Goal: Task Accomplishment & Management: Manage account settings

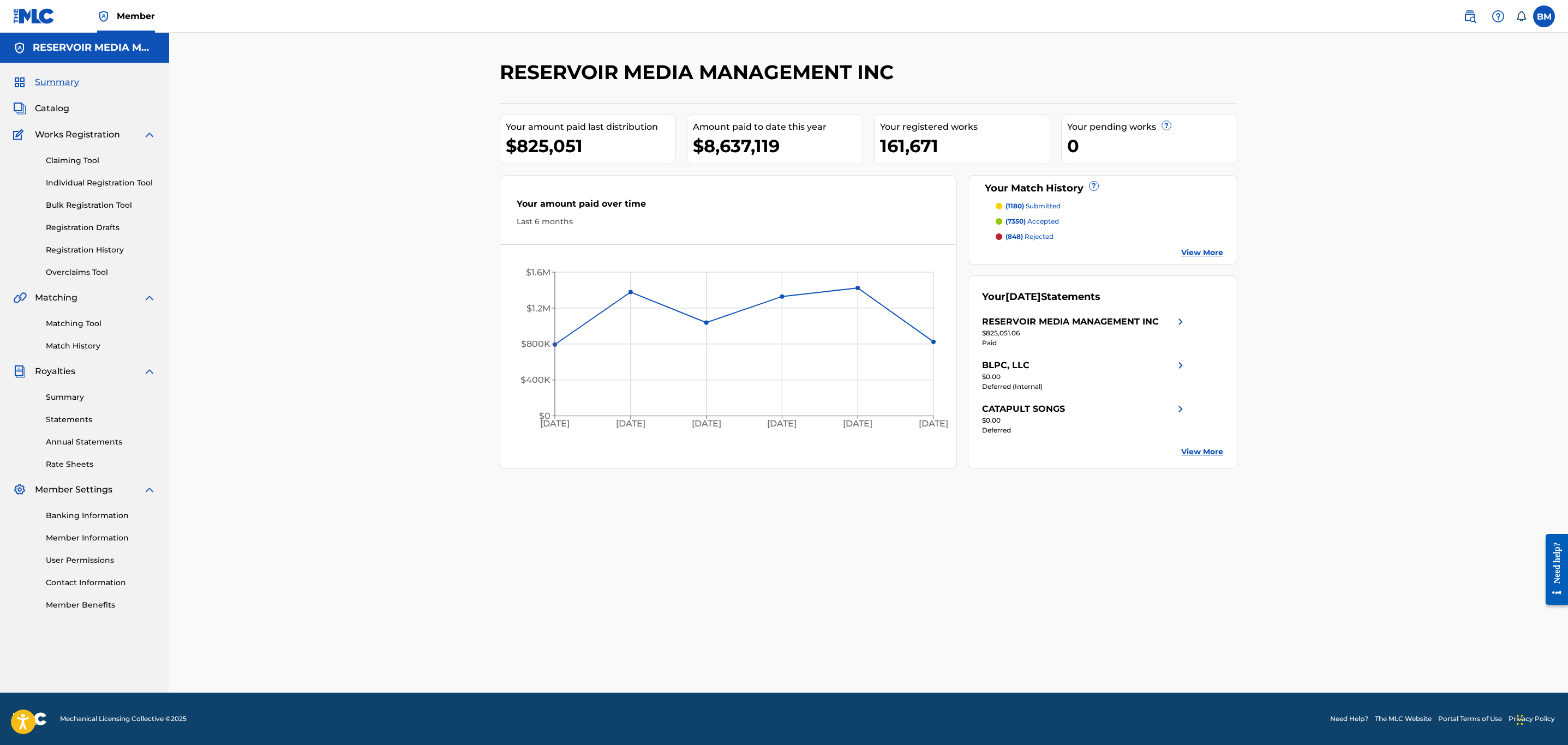
click at [1564, 20] on nav "Member BM [PERSON_NAME] [EMAIL_ADDRESS][DOMAIN_NAME] Notification Preferences P…" at bounding box center [784, 16] width 1568 height 33
click at [1550, 17] on label at bounding box center [1543, 16] width 22 height 22
click at [1544, 16] on input "[PERSON_NAME] [EMAIL_ADDRESS][DOMAIN_NAME] Notification Preferences Profile Log…" at bounding box center [1544, 16] width 0 height 0
click at [1443, 136] on link "Profile" at bounding box center [1436, 136] width 22 height 10
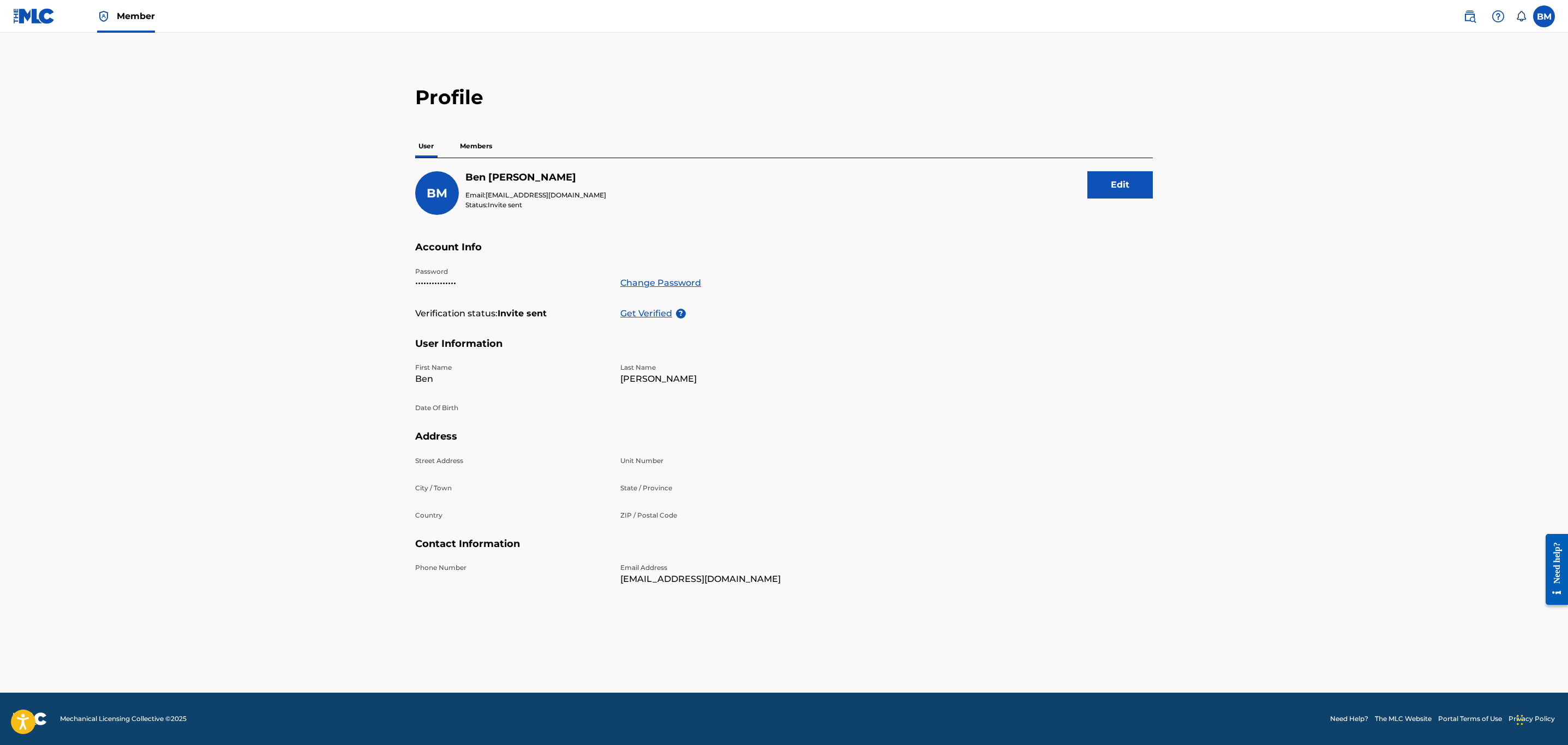
click at [485, 142] on p "Members" at bounding box center [476, 146] width 39 height 23
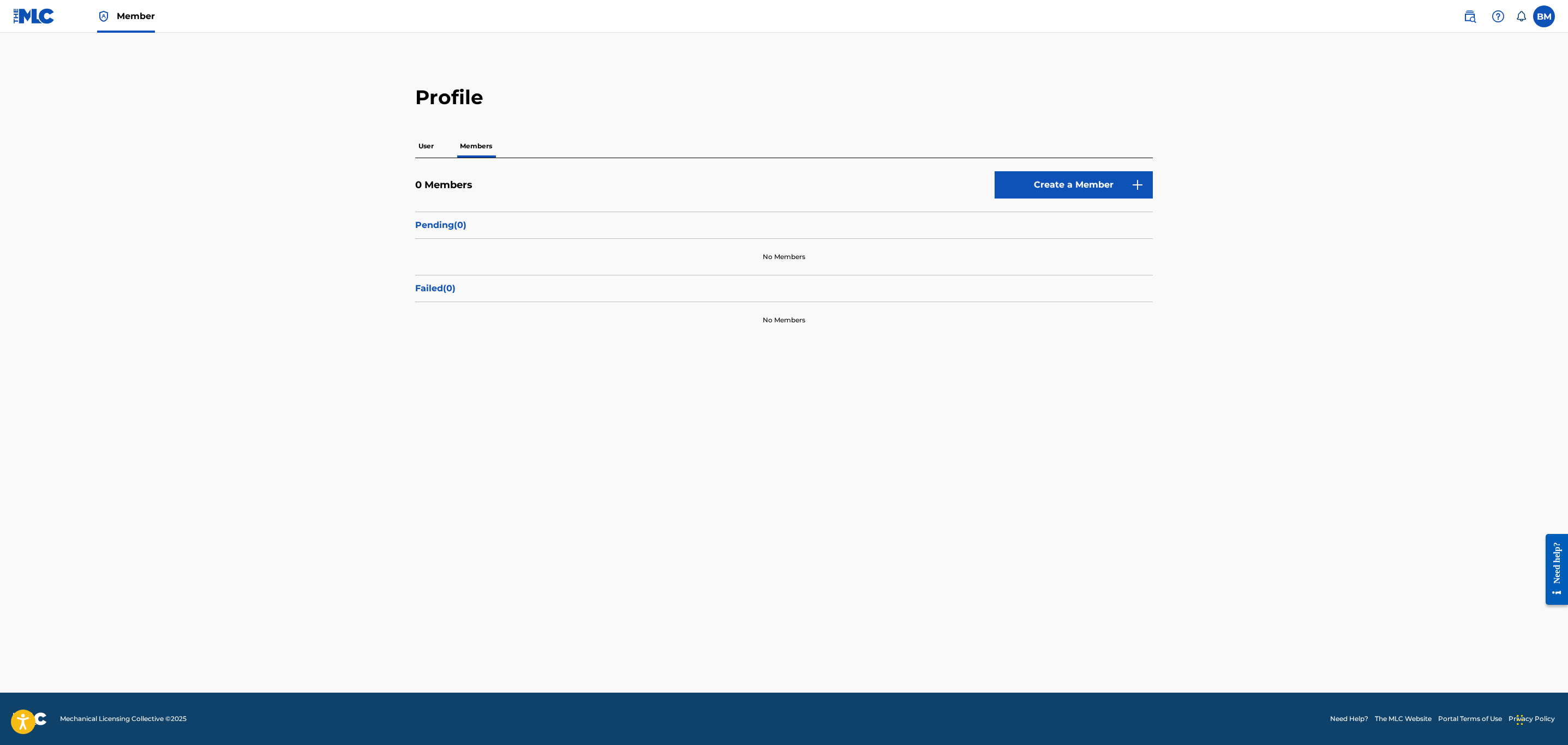
click at [1113, 186] on button "Create a Member" at bounding box center [1074, 185] width 158 height 27
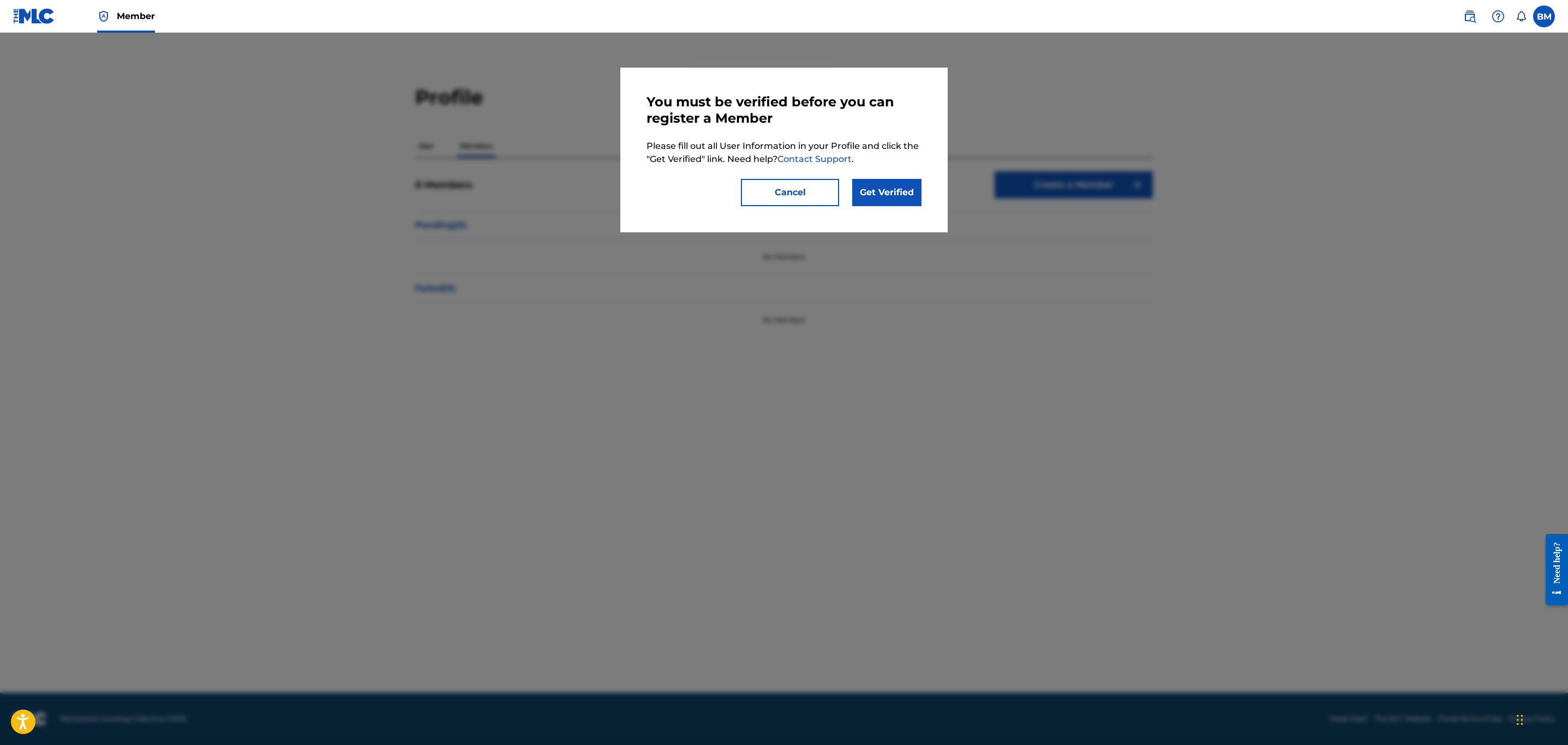
click at [815, 285] on div at bounding box center [784, 405] width 1568 height 745
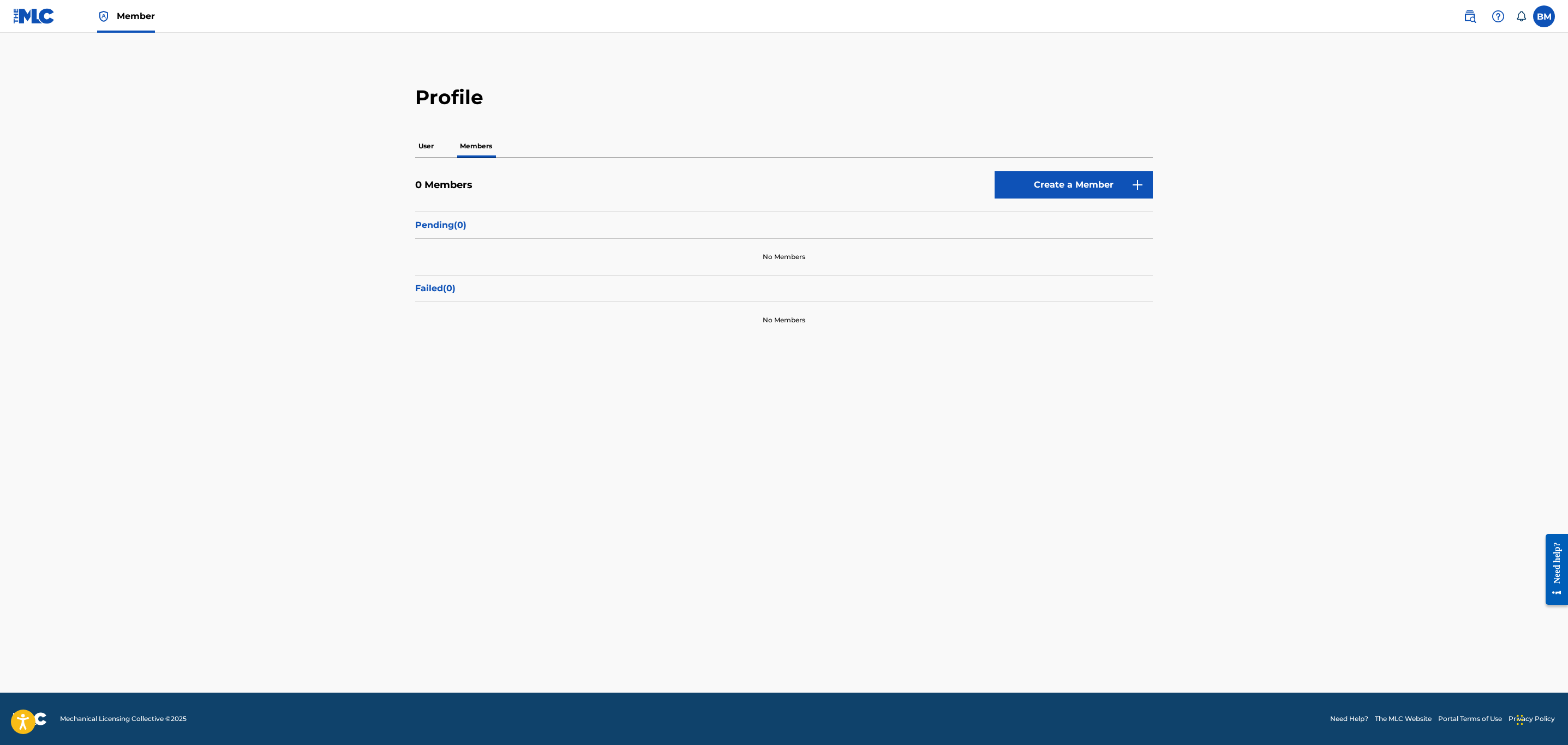
click at [1543, 17] on label at bounding box center [1543, 16] width 22 height 22
click at [1544, 16] on input "[PERSON_NAME] [EMAIL_ADDRESS][DOMAIN_NAME] Notification Preferences Profile Log…" at bounding box center [1544, 16] width 0 height 0
click at [1544, 254] on main "Profile User Members 0 Members Create a Member Pending ( 0 ) No Members Failed …" at bounding box center [784, 363] width 1568 height 660
click at [421, 148] on p "User" at bounding box center [426, 146] width 22 height 23
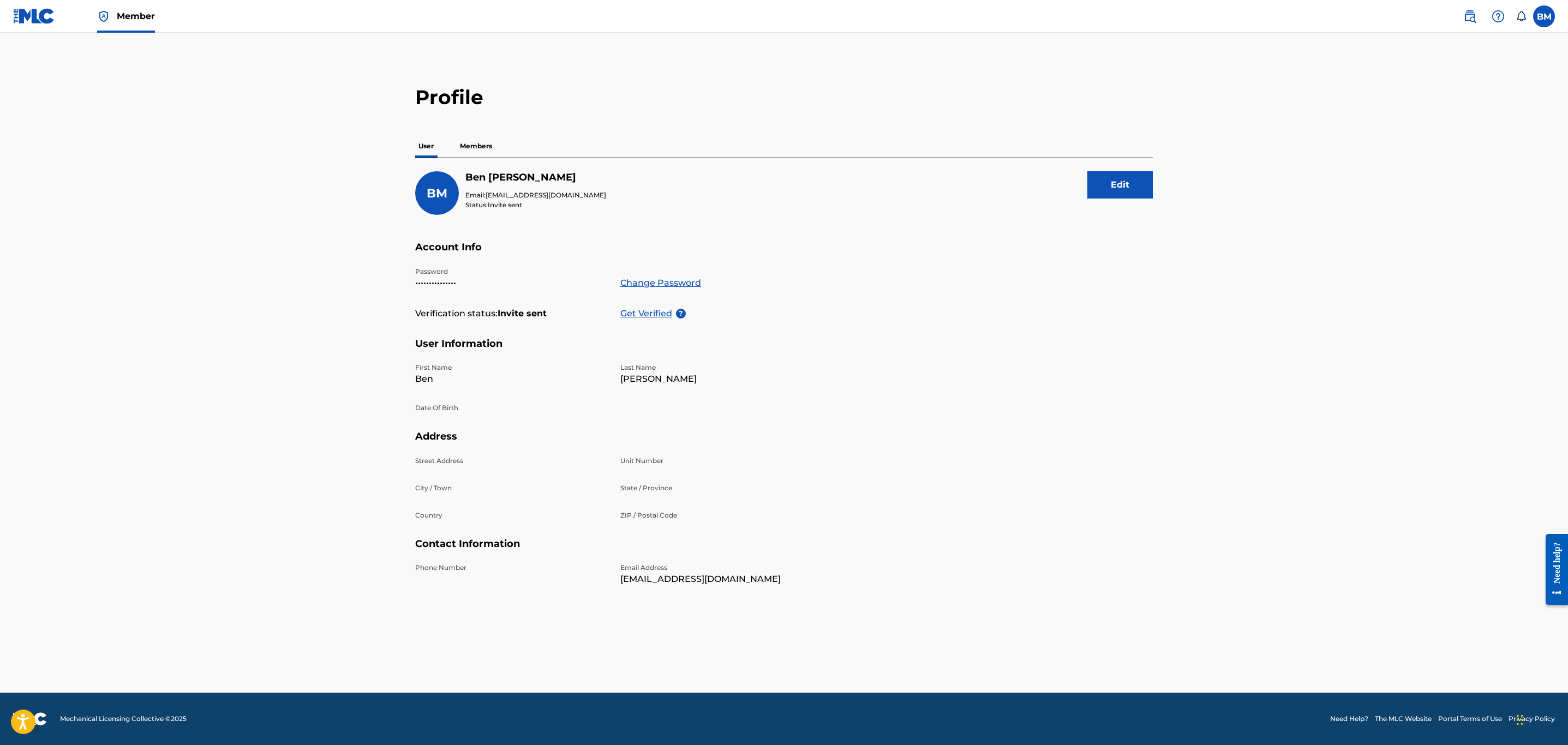
click at [642, 315] on p "Get Verified" at bounding box center [648, 314] width 55 height 13
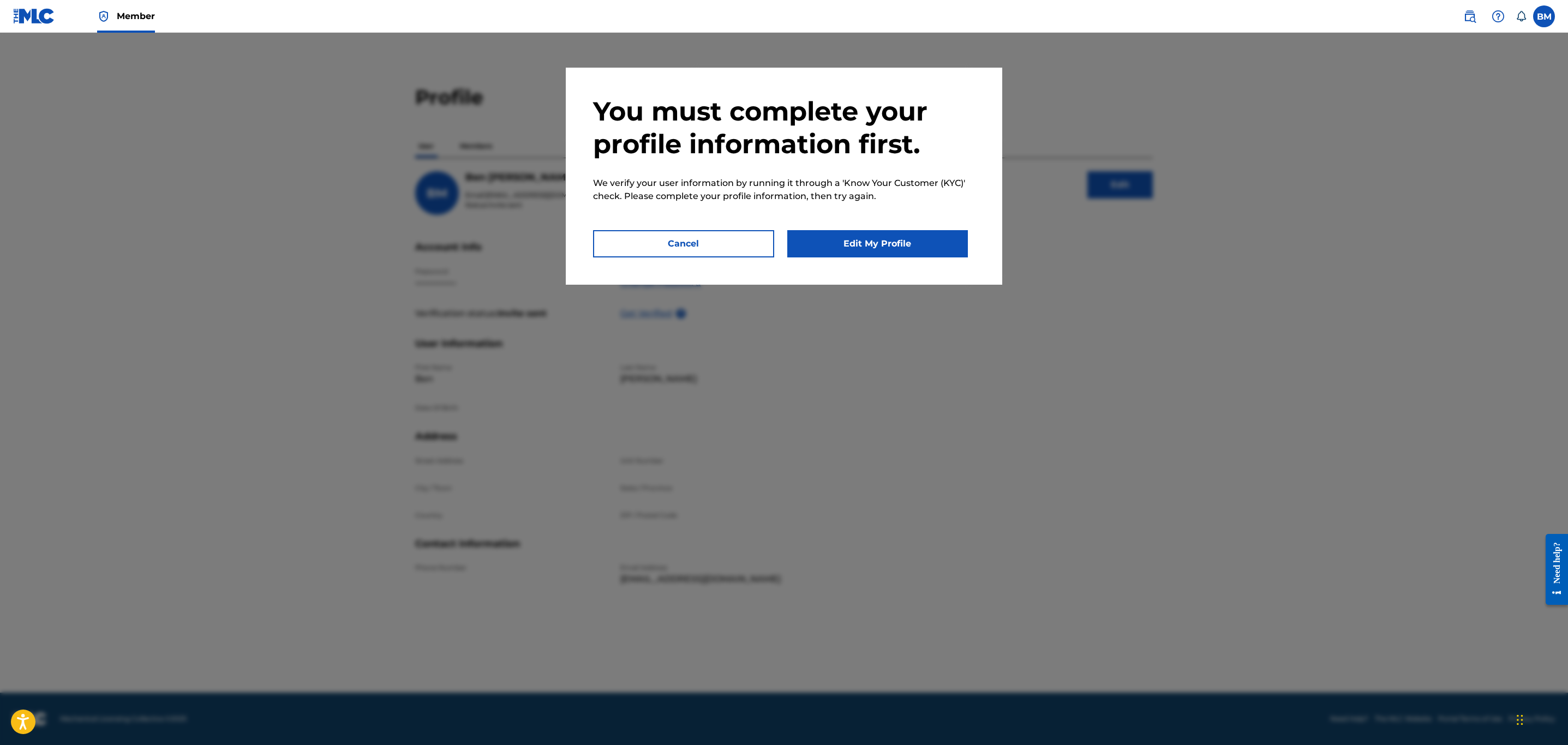
click at [739, 241] on button "Cancel" at bounding box center [684, 244] width 181 height 27
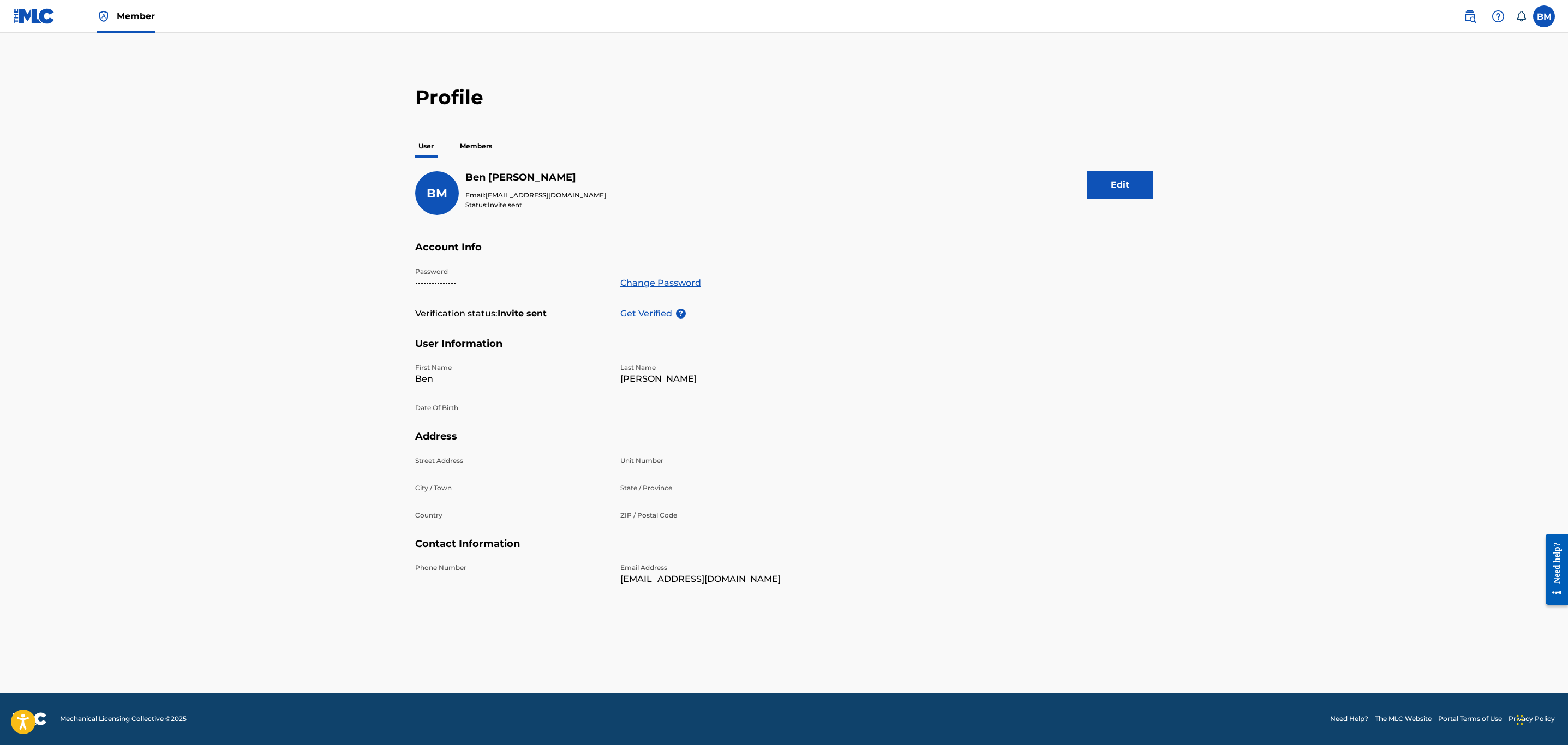
click at [465, 146] on p "Members" at bounding box center [476, 146] width 39 height 23
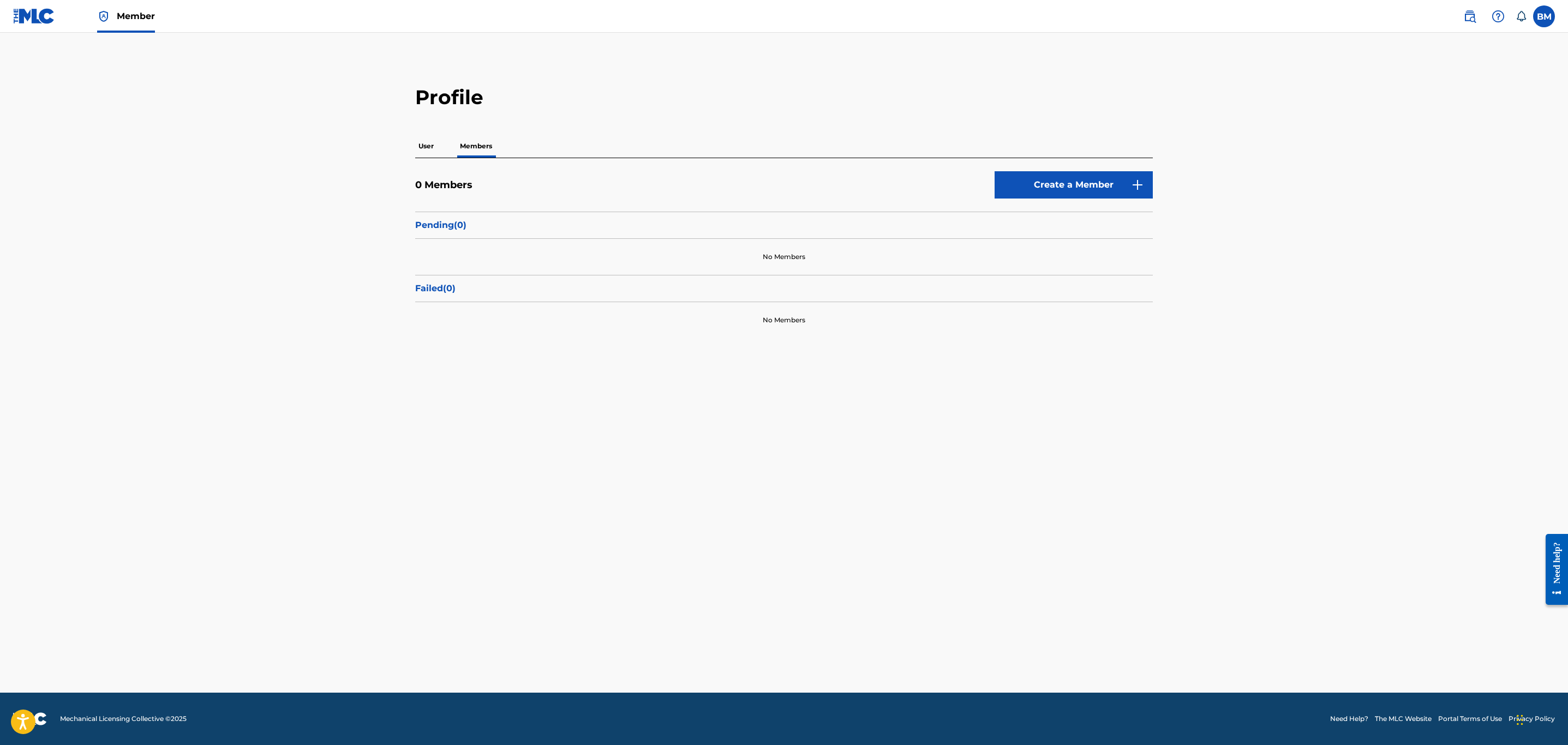
click at [1064, 195] on button "Create a Member" at bounding box center [1074, 185] width 158 height 27
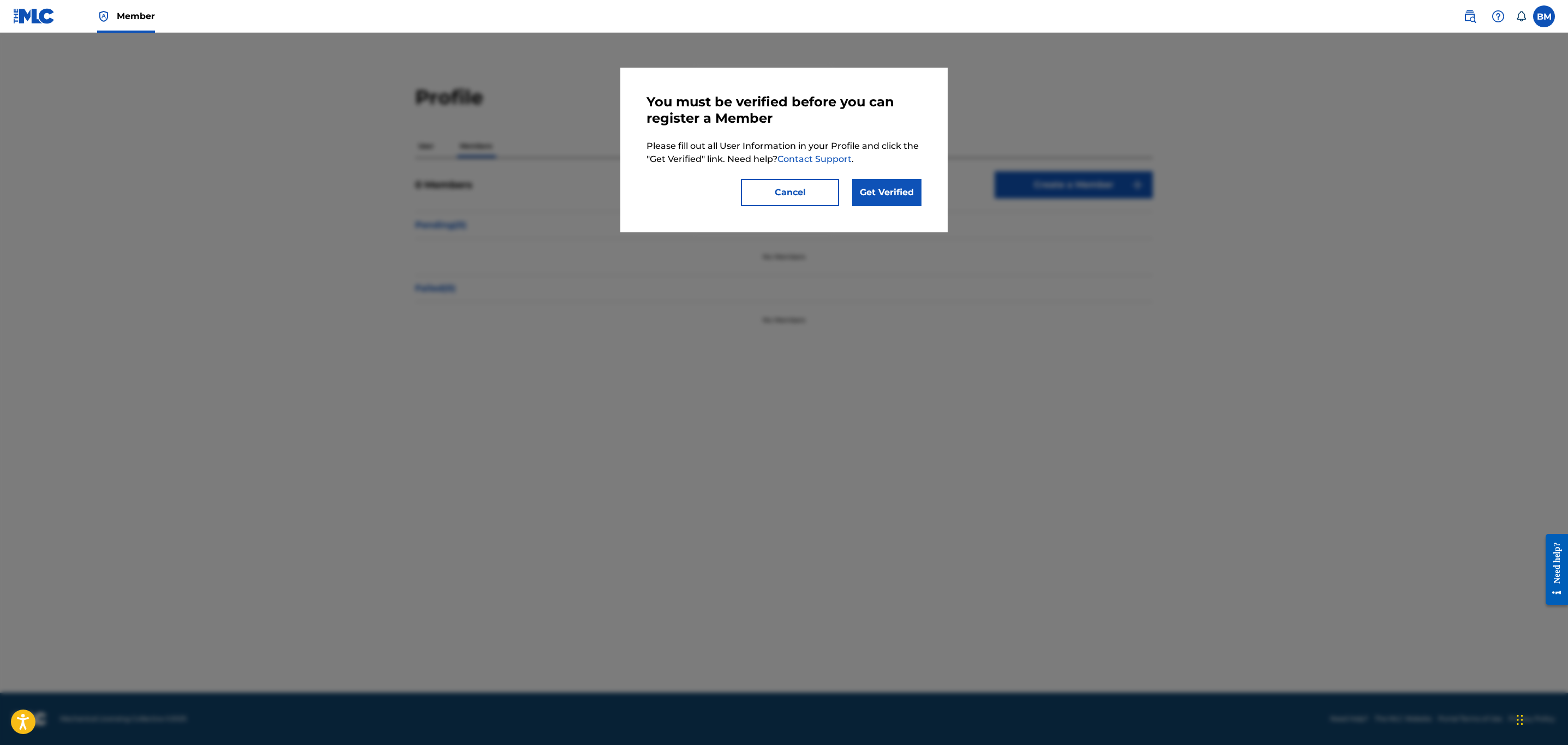
click at [913, 195] on link "Get Verified" at bounding box center [887, 193] width 69 height 27
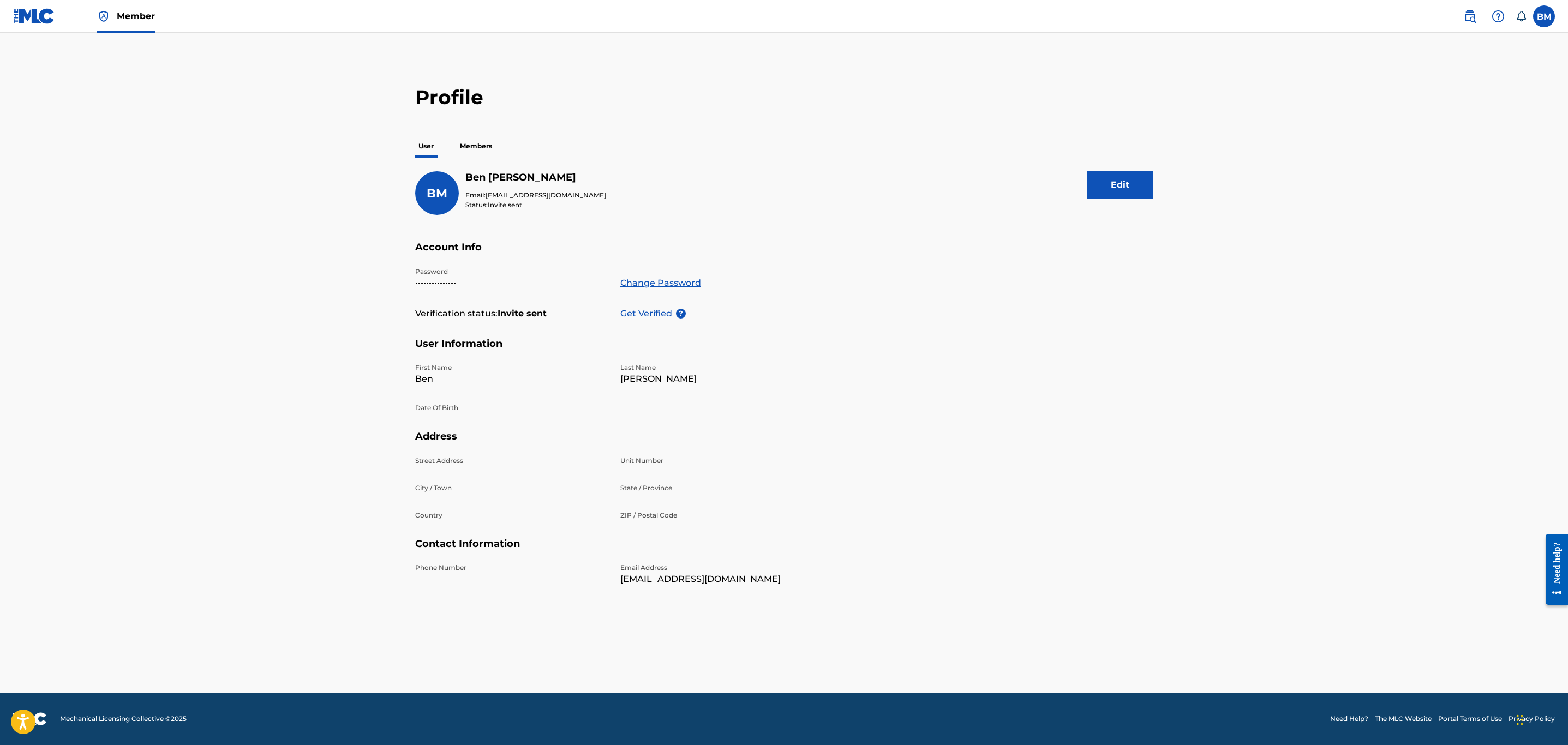
click at [1539, 18] on label at bounding box center [1543, 16] width 22 height 22
click at [1544, 16] on input "[PERSON_NAME] [EMAIL_ADDRESS][DOMAIN_NAME] Notification Preferences Profile Log…" at bounding box center [1544, 16] width 0 height 0
click at [1439, 134] on link "Profile" at bounding box center [1436, 136] width 22 height 10
